Goal: Task Accomplishment & Management: Use online tool/utility

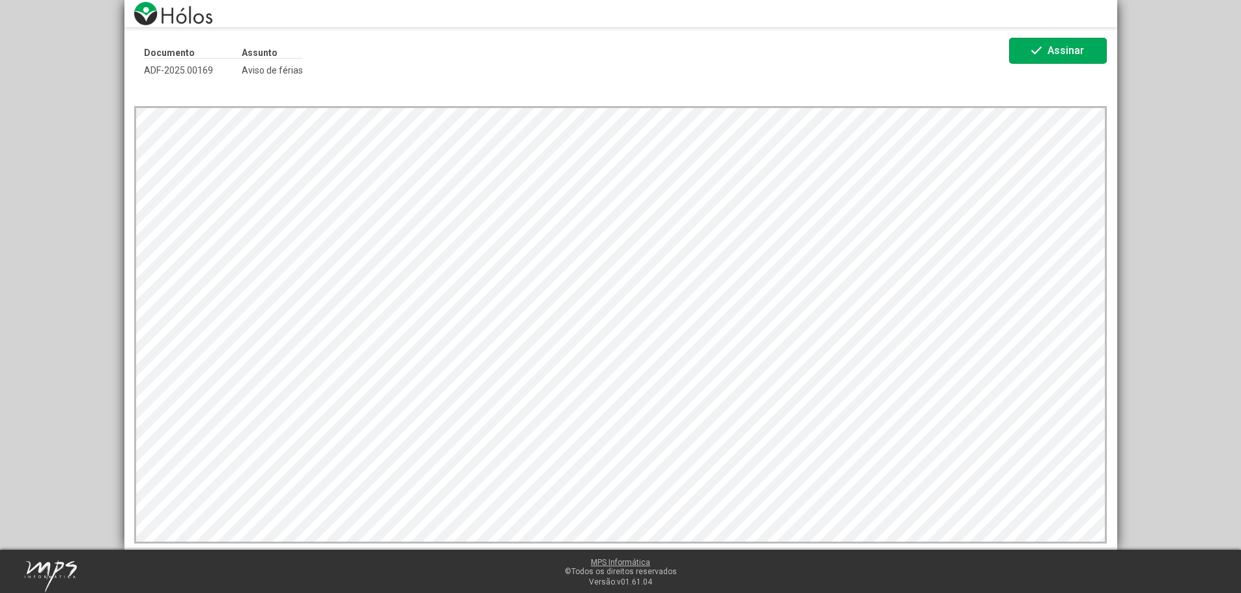
click at [1053, 47] on span "Assinar" at bounding box center [1065, 50] width 36 height 12
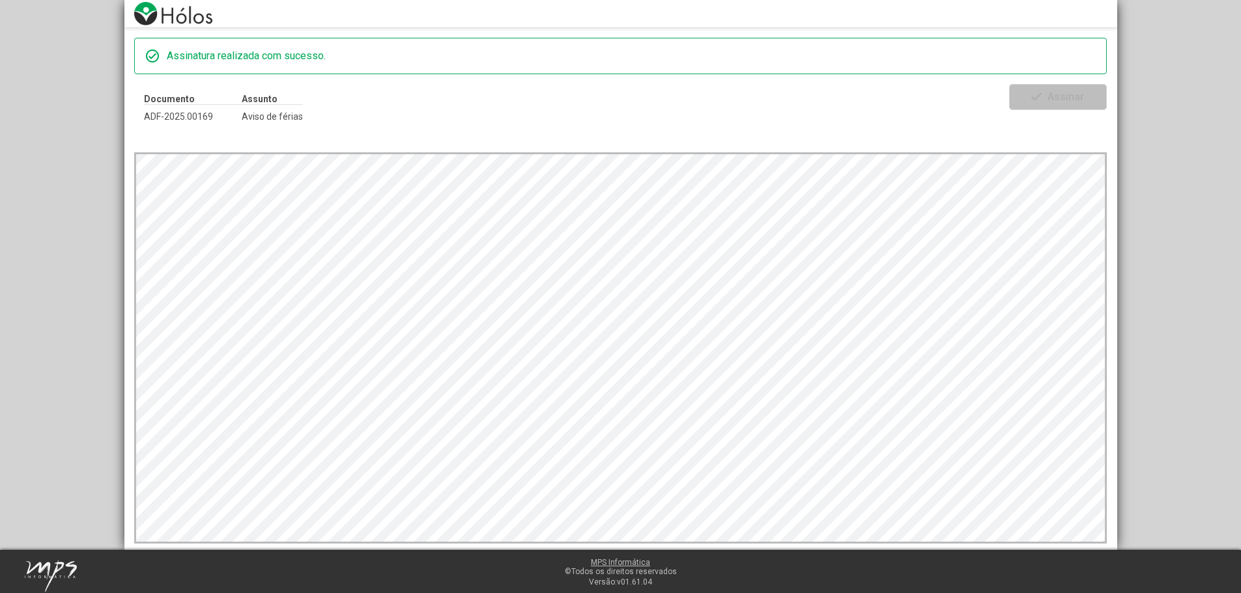
click at [266, 117] on span "Aviso de férias" at bounding box center [272, 116] width 61 height 10
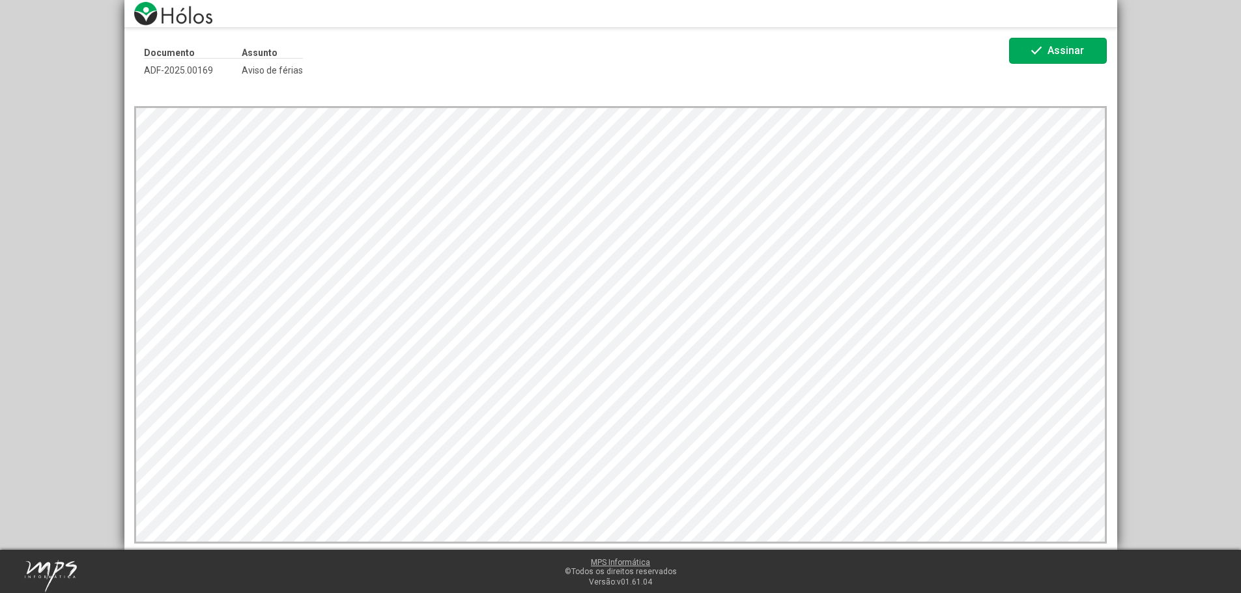
click at [1047, 48] on span "check Assinar" at bounding box center [1058, 51] width 59 height 23
